Goal: Use online tool/utility: Utilize a website feature to perform a specific function

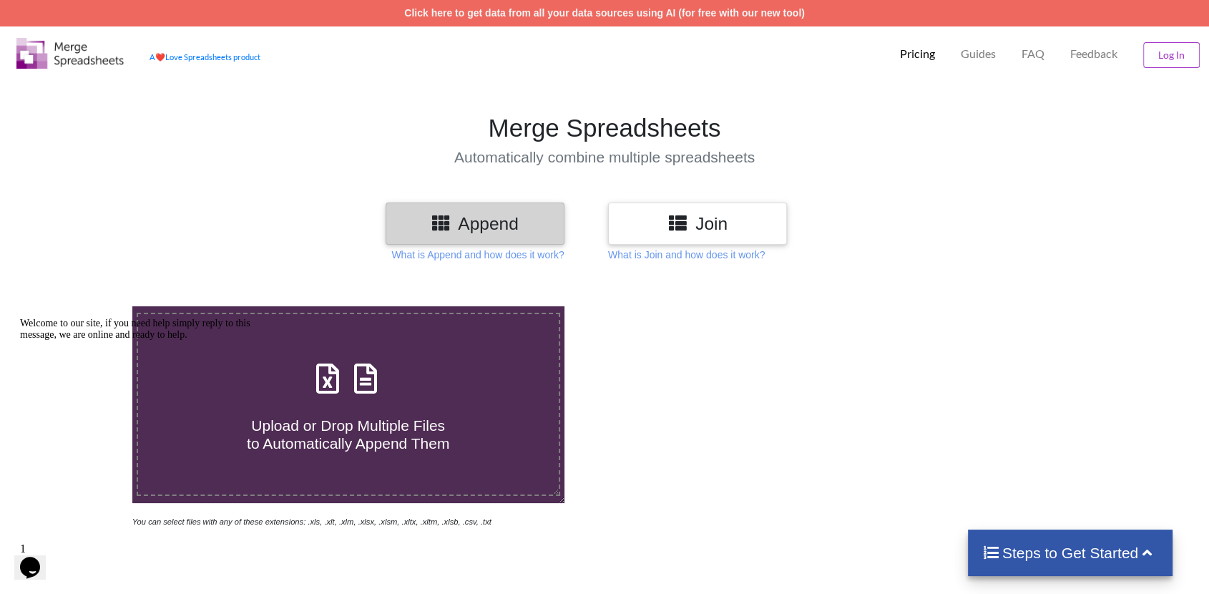
click at [509, 230] on h3 "Append" at bounding box center [474, 223] width 157 height 21
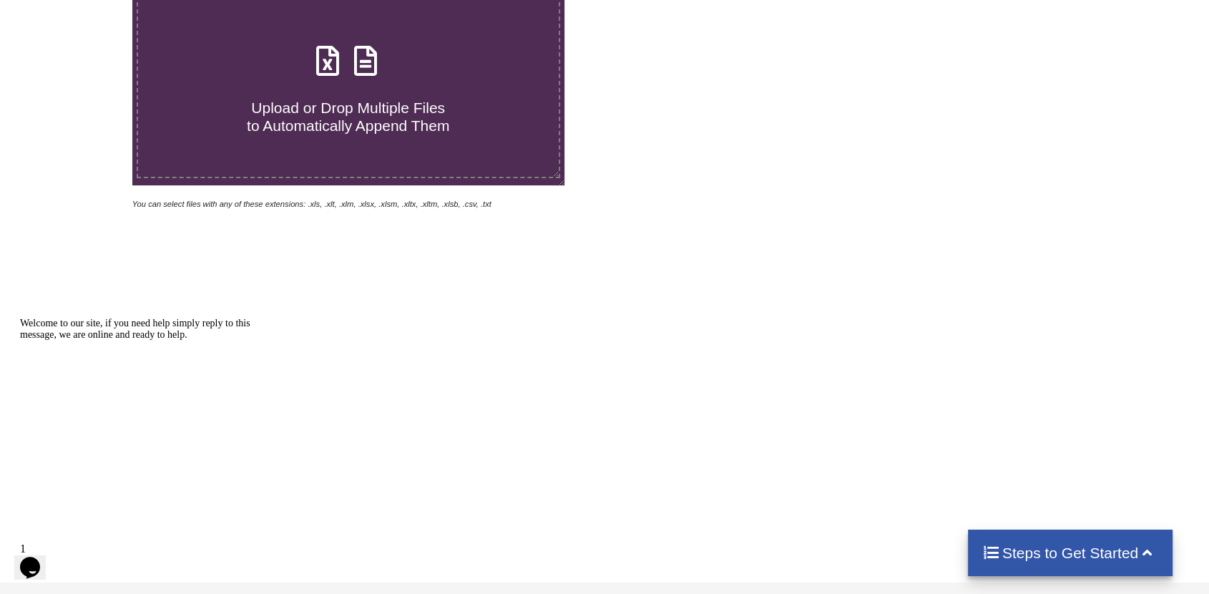
click at [416, 144] on label "Upload or Drop Multiple Files to Automatically Append Them" at bounding box center [349, 86] width 424 height 183
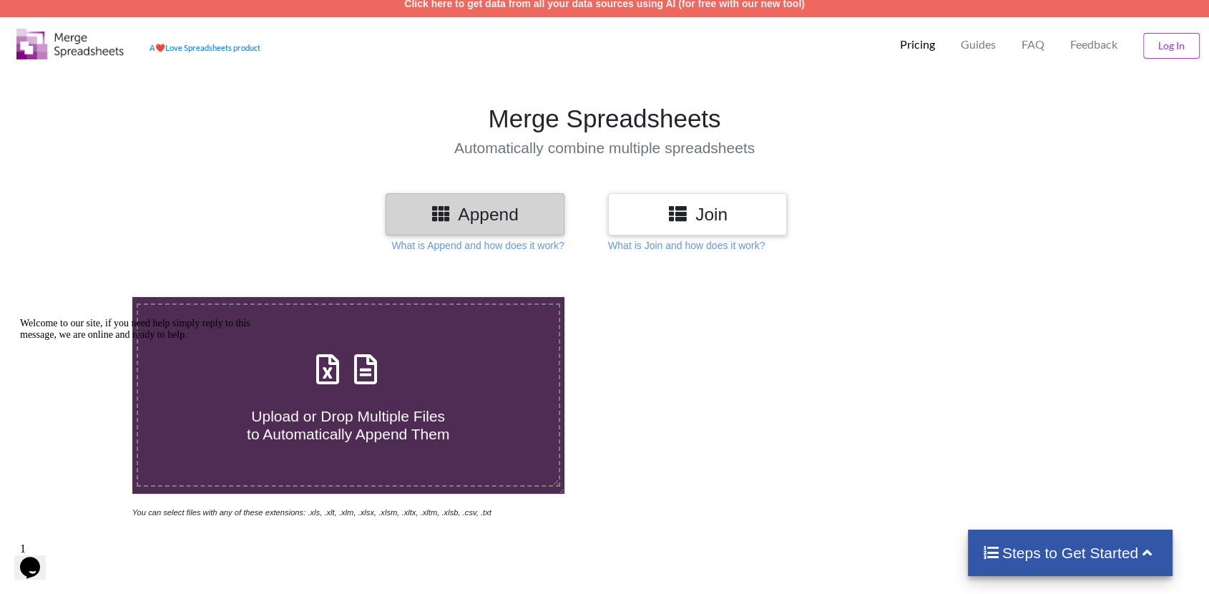
type input "C:\fakepath\187 Portabello 326 [DATE].xls"
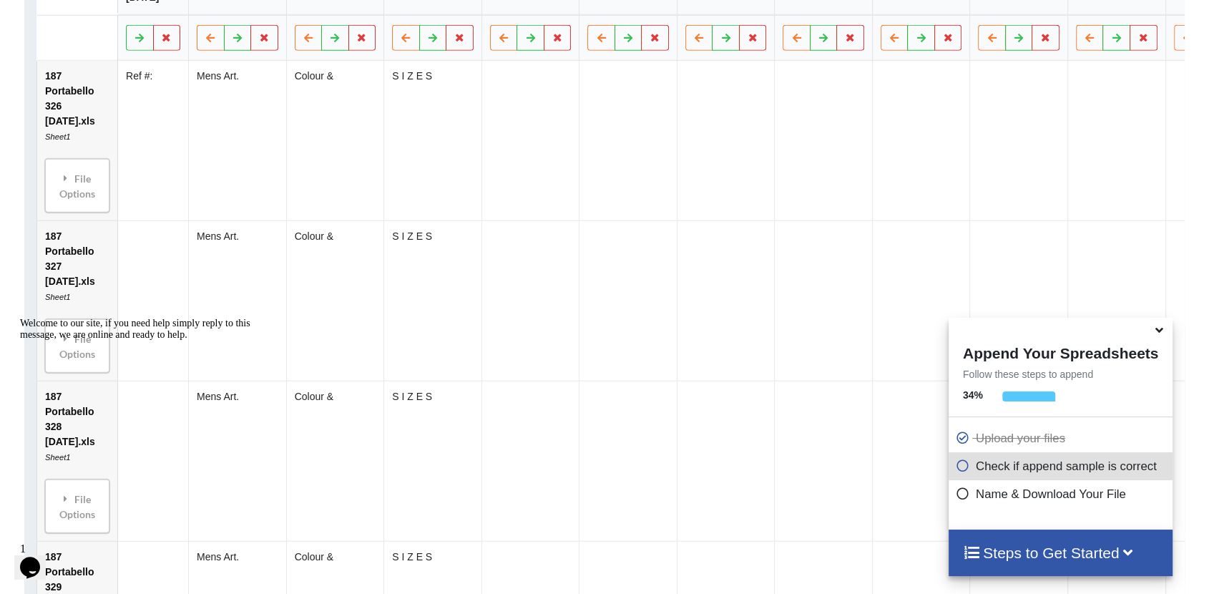
scroll to position [1222, 0]
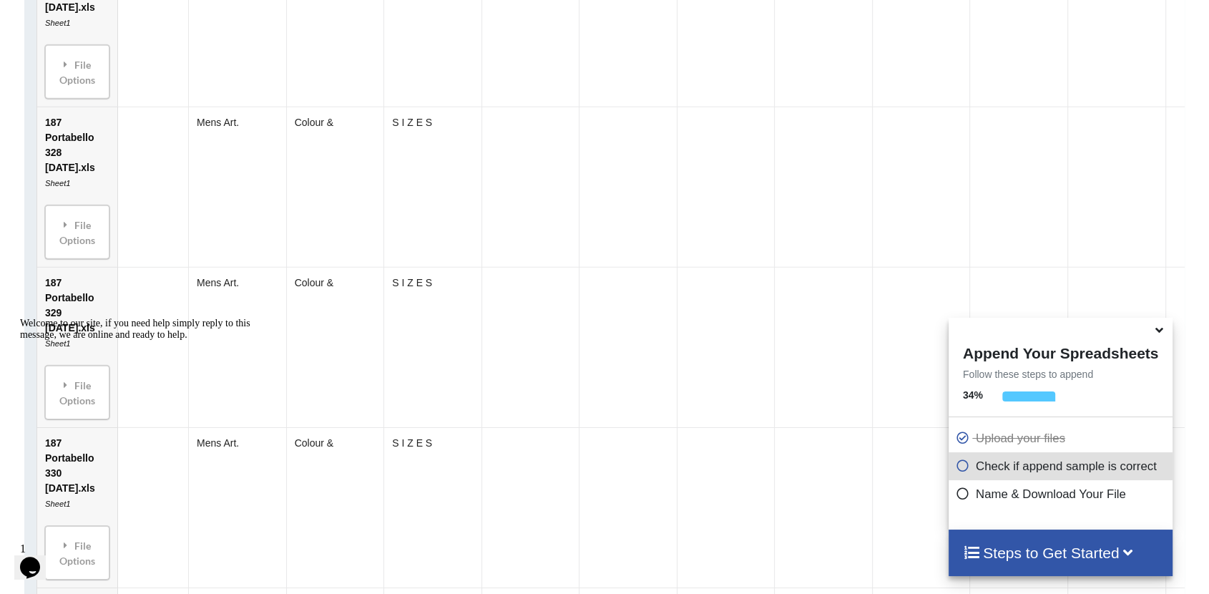
click at [1158, 334] on icon at bounding box center [1159, 327] width 15 height 13
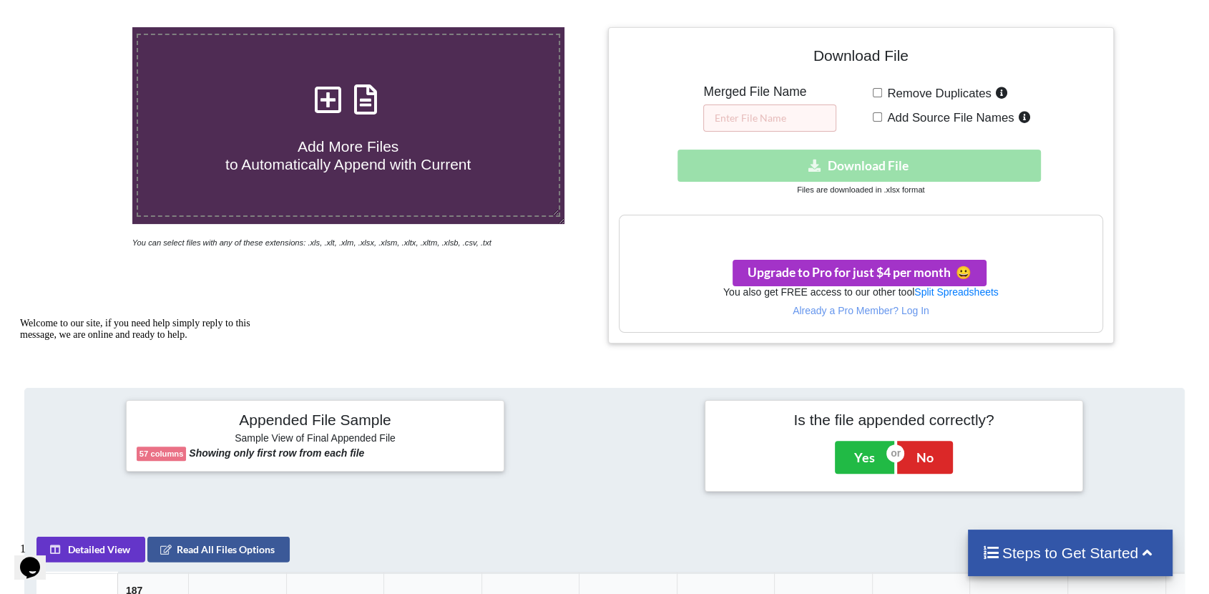
scroll to position [620, 0]
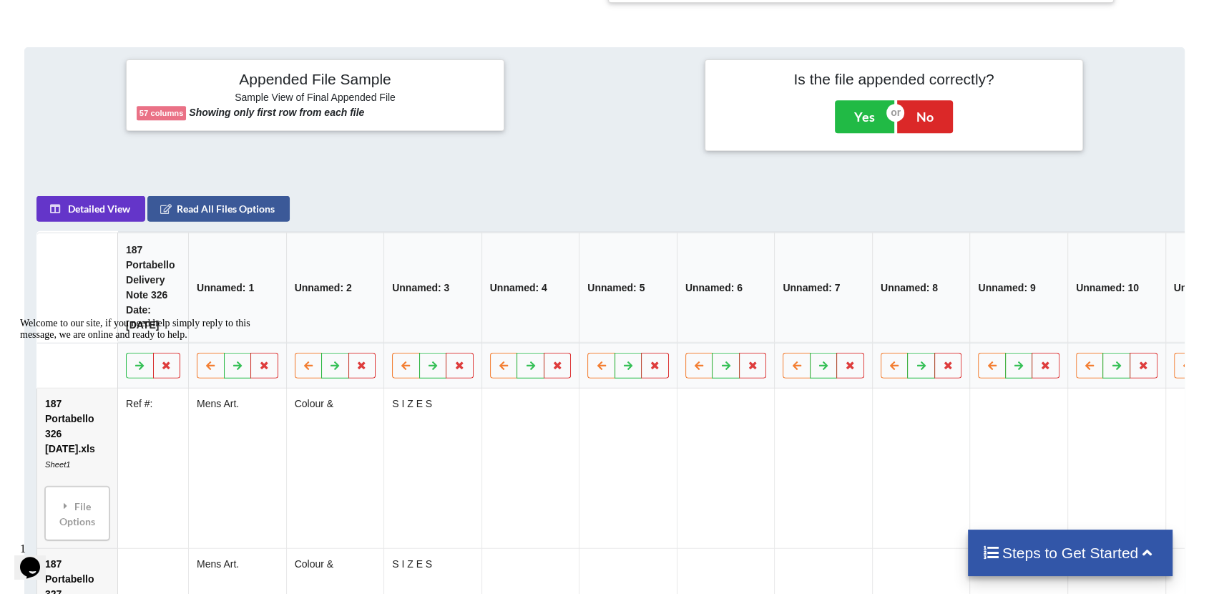
click at [1079, 553] on h4 "Steps to Get Started" at bounding box center [1071, 553] width 177 height 18
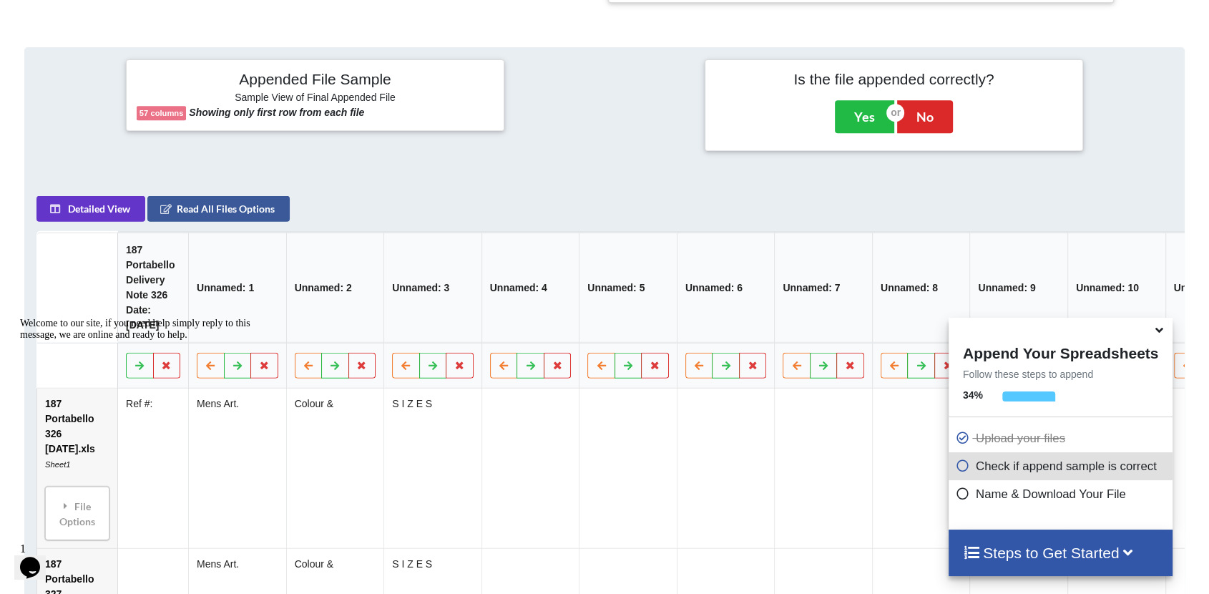
click at [1065, 494] on p "Name & Download Your File" at bounding box center [1062, 494] width 213 height 18
click at [956, 494] on icon at bounding box center [963, 491] width 14 height 12
click at [956, 463] on icon at bounding box center [963, 463] width 14 height 12
click at [956, 490] on icon at bounding box center [963, 491] width 14 height 12
click at [1052, 559] on h4 "Steps to Get Started" at bounding box center [1060, 553] width 195 height 18
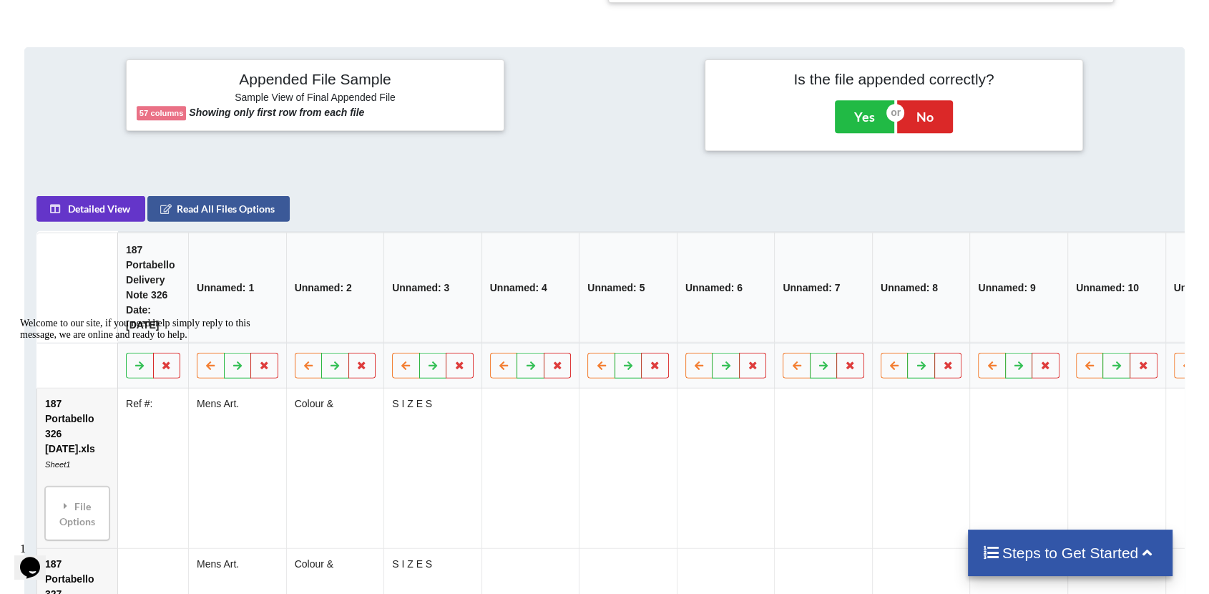
click at [1052, 559] on h4 "Steps to Get Started" at bounding box center [1071, 553] width 177 height 18
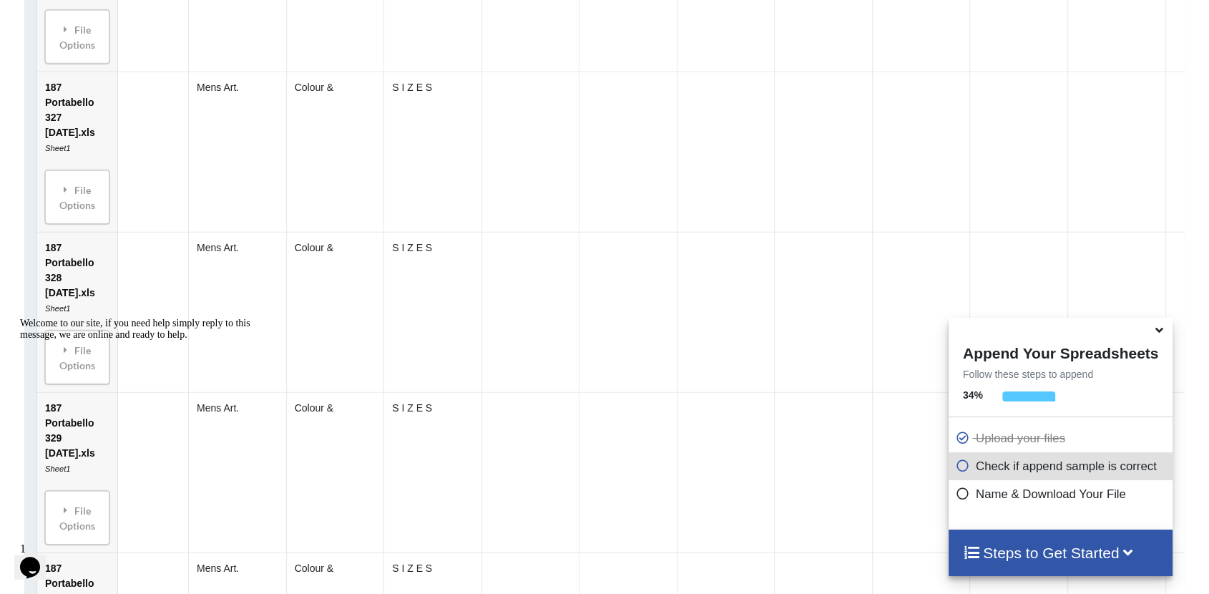
scroll to position [1097, 0]
click at [550, 406] on td at bounding box center [531, 471] width 98 height 160
